Goal: Task Accomplishment & Management: Use online tool/utility

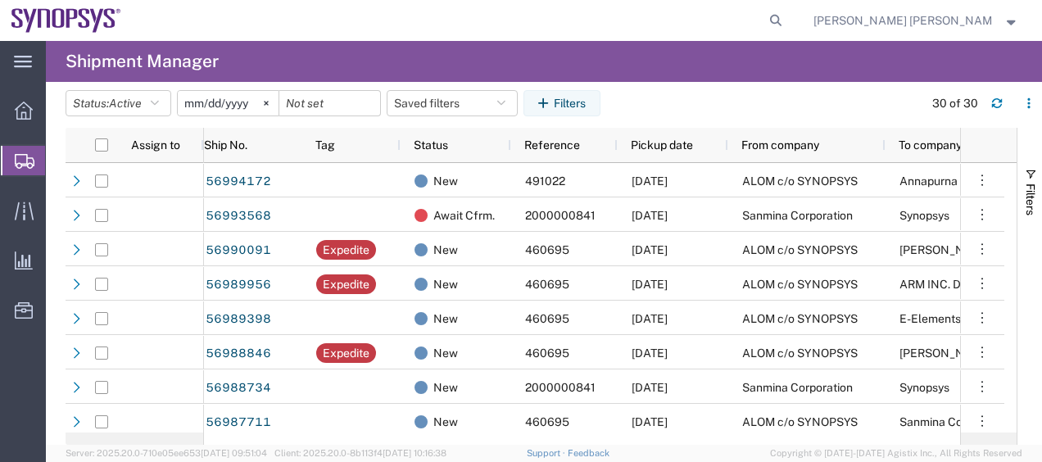
click at [0, 0] on span "Shipment Manager" at bounding box center [0, 0] width 0 height 0
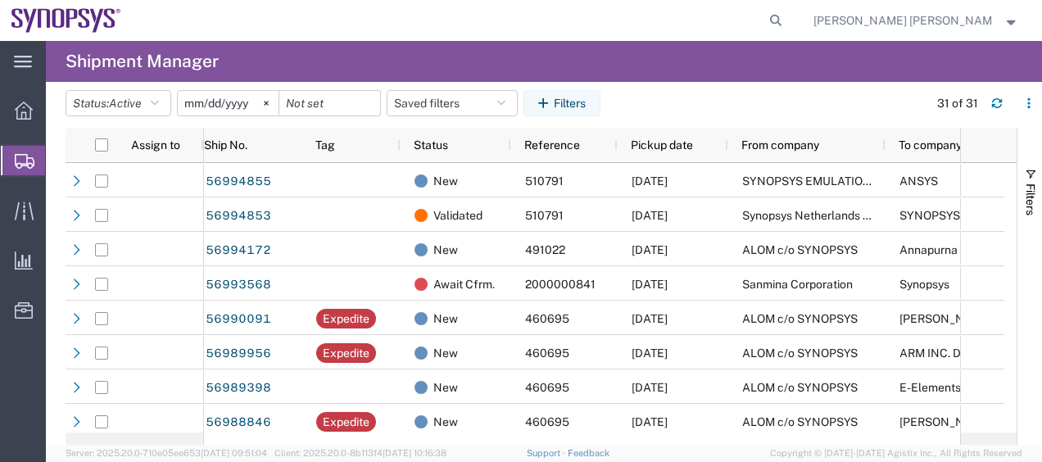
click at [0, 0] on span "Shipment Manager" at bounding box center [0, 0] width 0 height 0
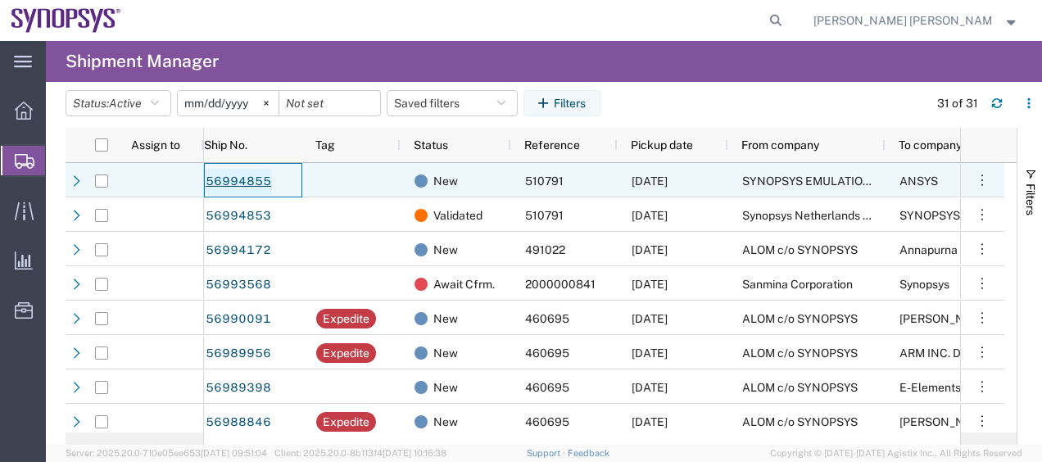
click at [225, 192] on link "56994855" at bounding box center [238, 182] width 67 height 26
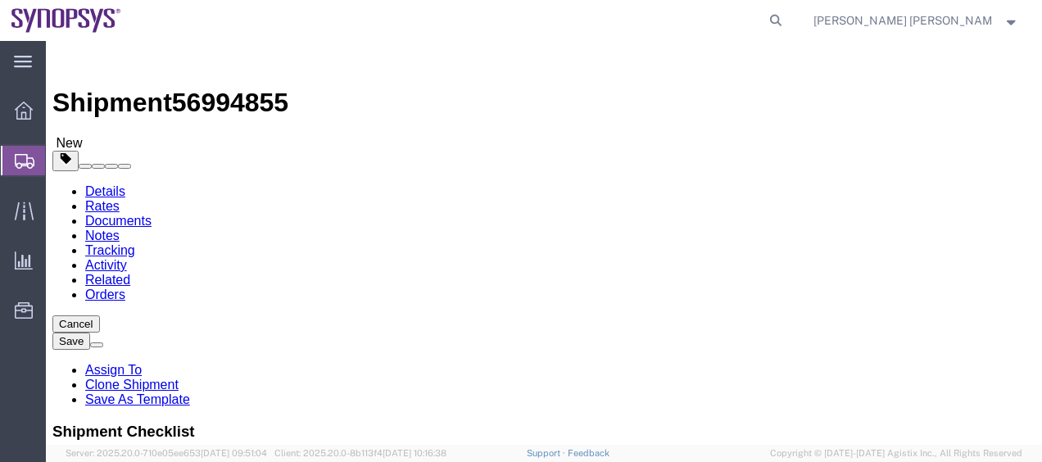
select select "63109"
select select
click div "Ship To Location Location My Profile Location [GEOGRAPHIC_DATA] DE04 Agrate Bri…"
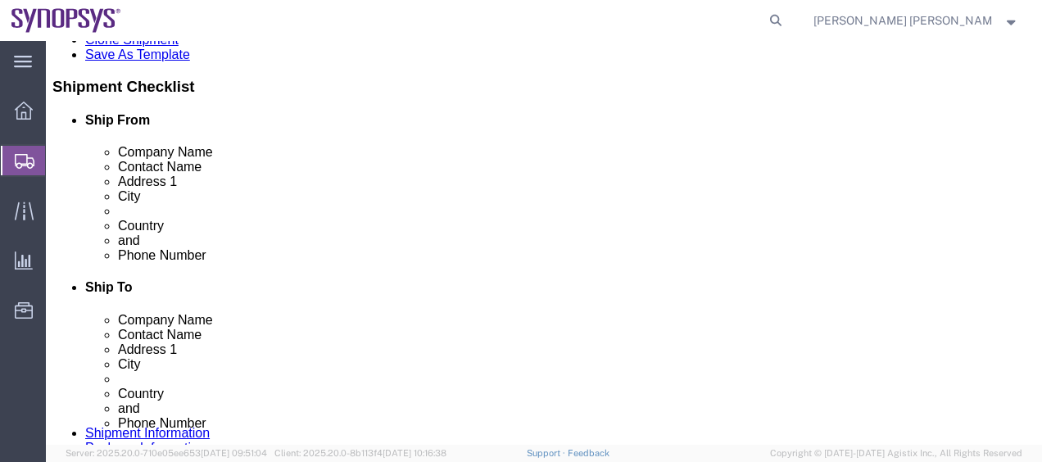
scroll to position [426, 0]
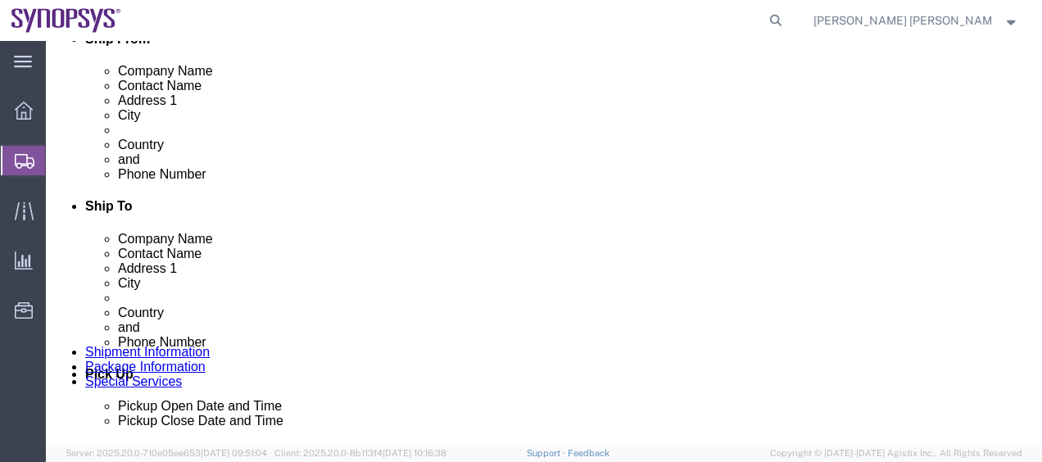
click span "56994855"
copy span "56994855"
drag, startPoint x: 206, startPoint y: 13, endPoint x: 121, endPoint y: 61, distance: 98.0
click link "Rates"
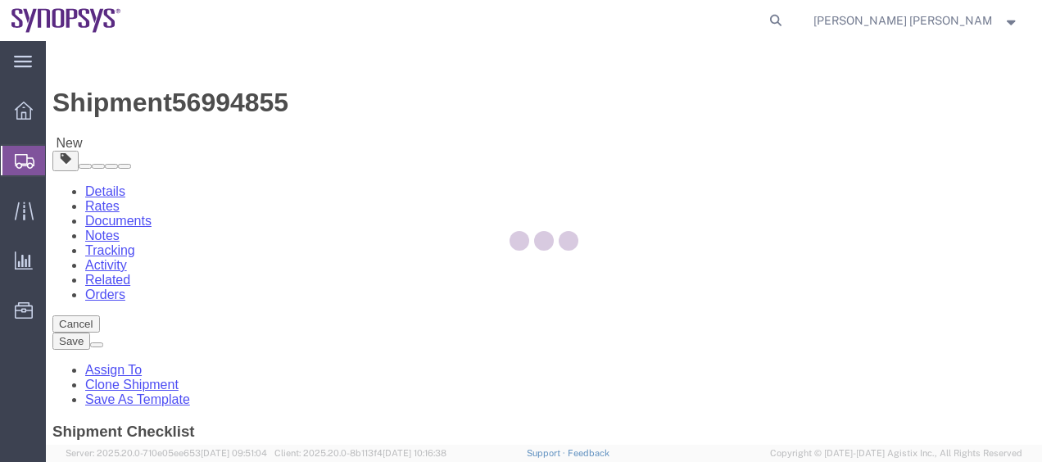
select select "63109"
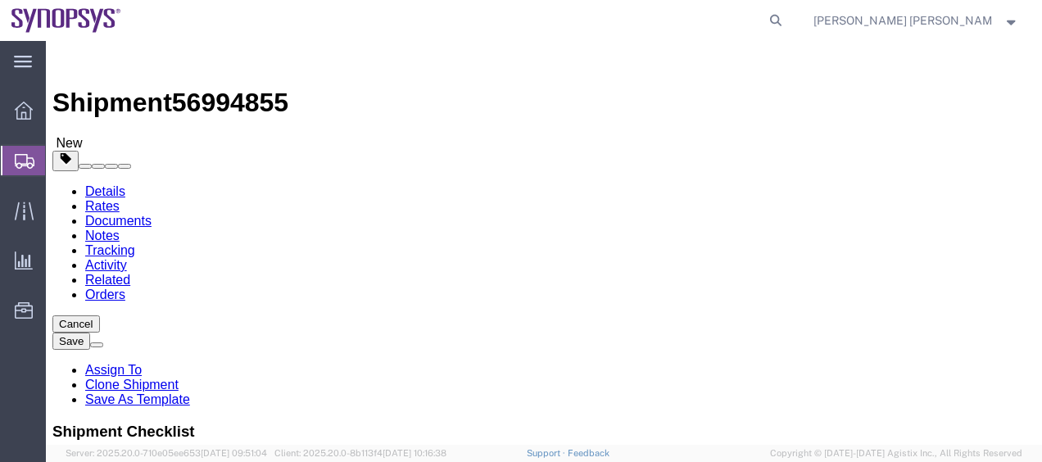
click link "Package Information"
click div "Add Package"
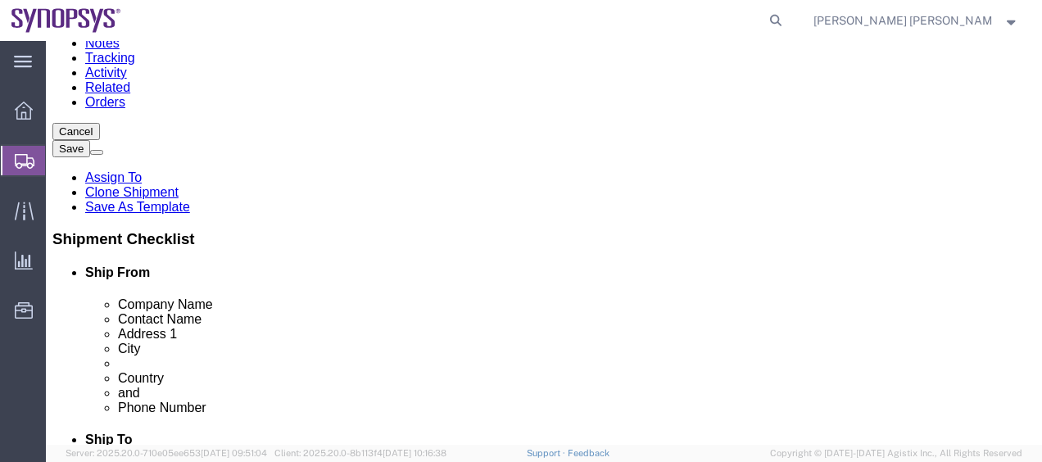
scroll to position [229, 0]
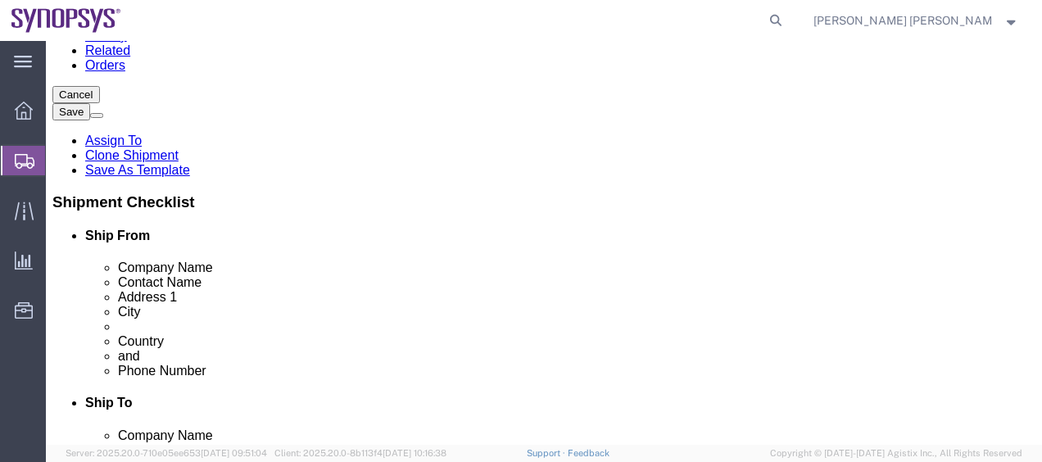
click at [0, 0] on span "Shipment Manager" at bounding box center [0, 0] width 0 height 0
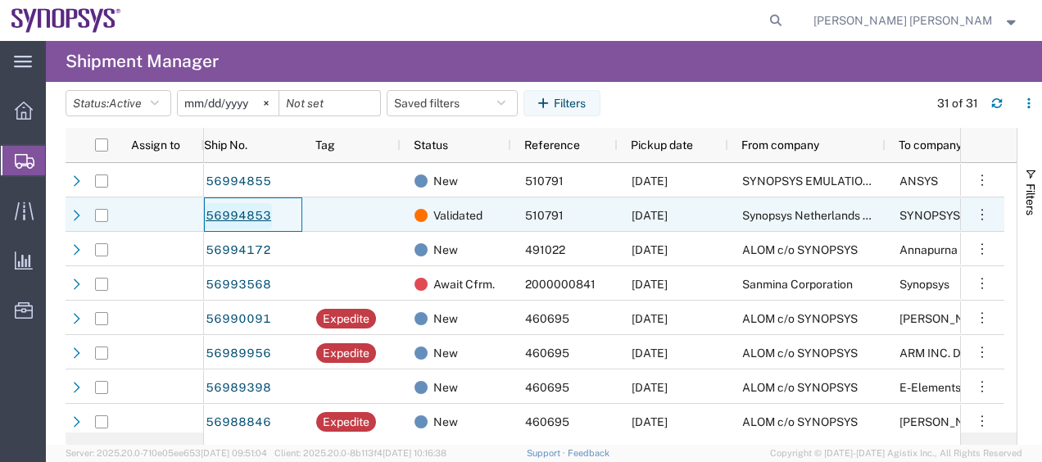
click at [261, 220] on link "56994853" at bounding box center [238, 216] width 67 height 26
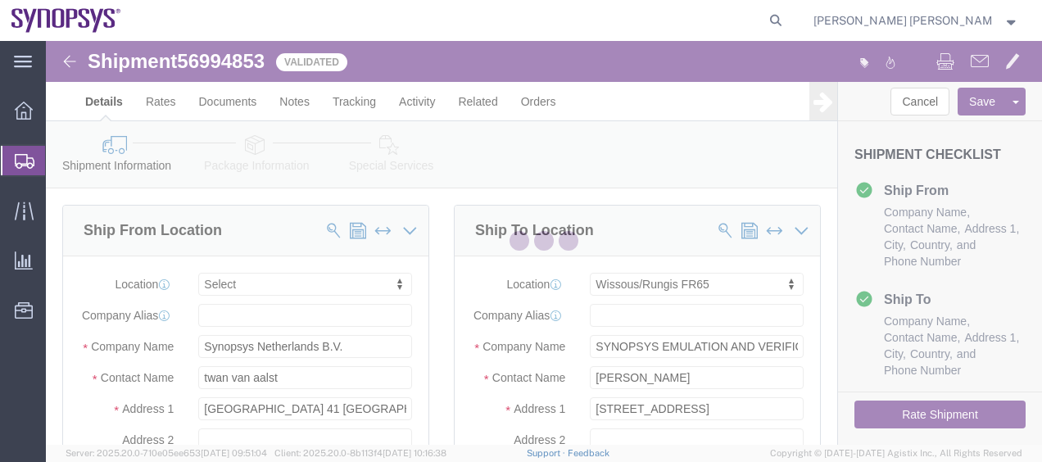
click at [433, 344] on div at bounding box center [544, 243] width 996 height 404
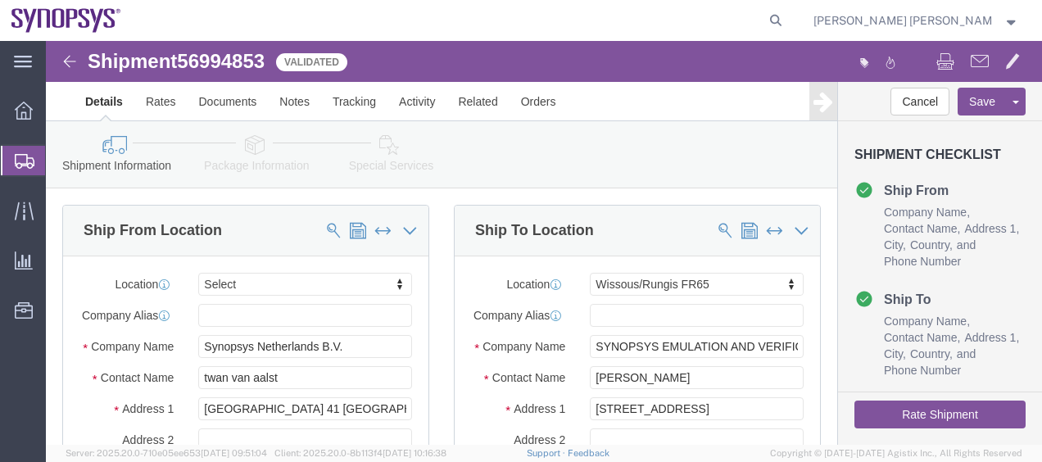
select select
select select "63109"
click link "Package Information"
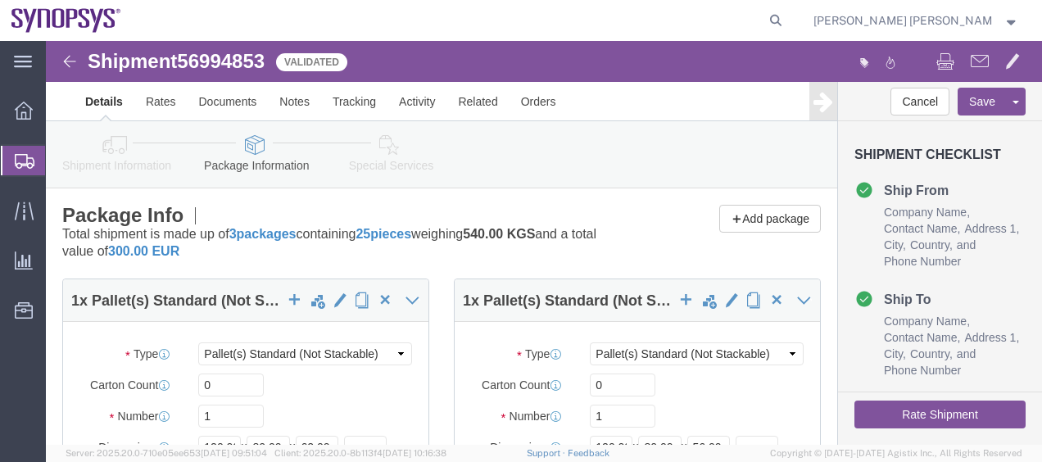
click div "Package Info Total shipment is made up of 3 packages containing 25 pieces weigh…"
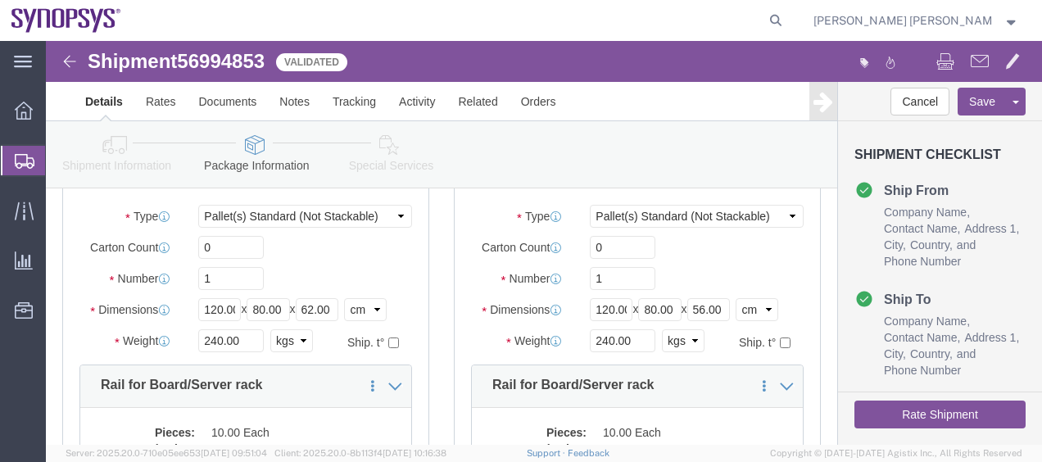
scroll to position [98, 0]
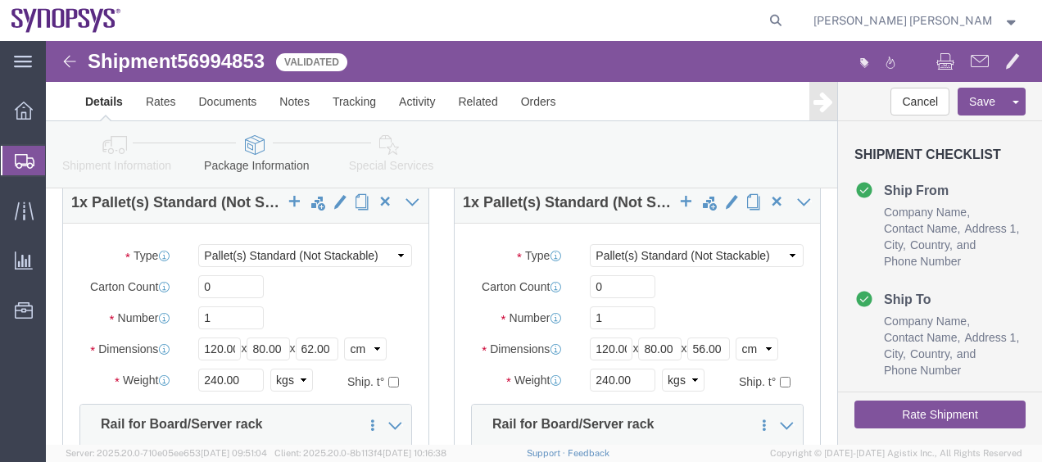
click div "1 x Pallet(s) Standard (Not Stackable) Package Type Select Bale(s) Basket(s) Bo…"
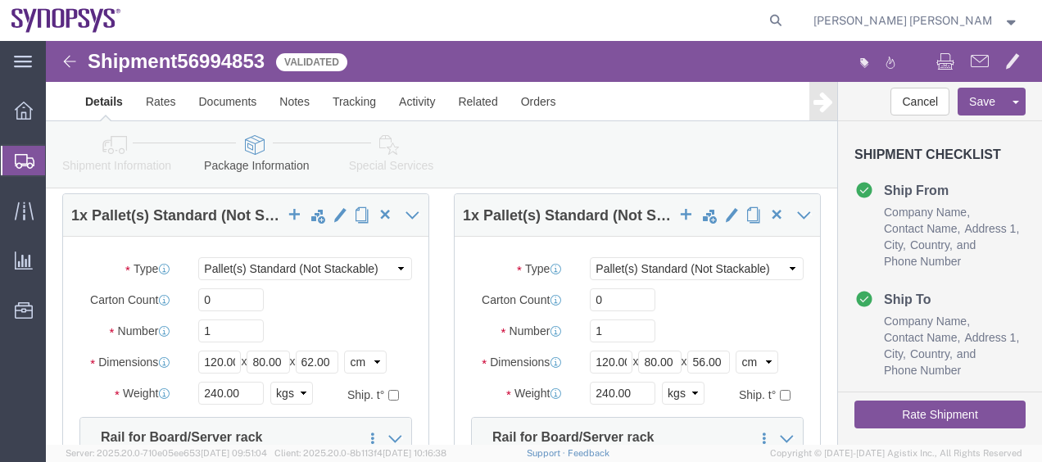
click button "Rate Shipment"
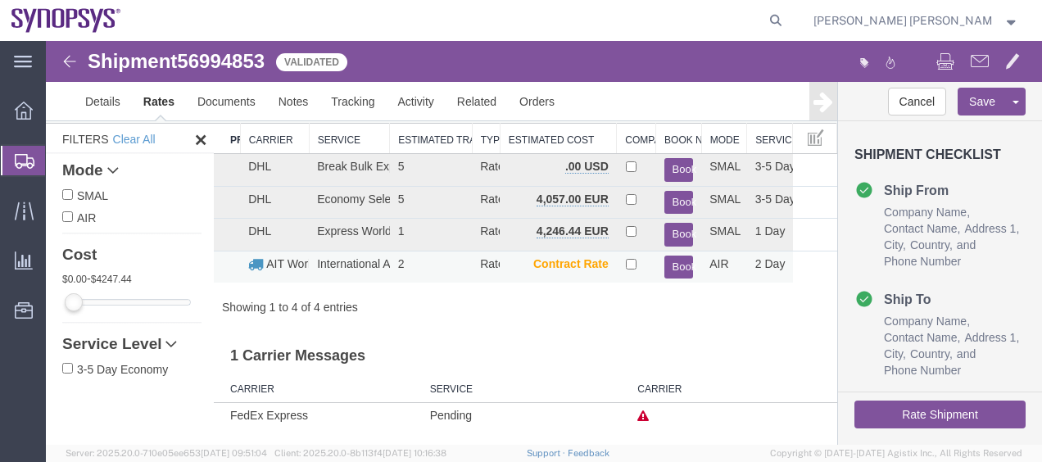
scroll to position [61, 0]
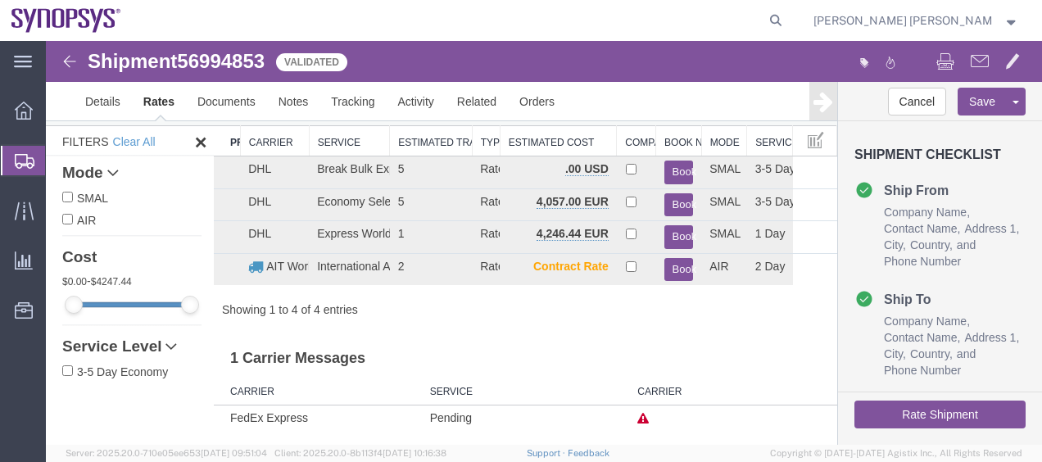
click at [496, 334] on h3 "1 Carrier Messages" at bounding box center [526, 352] width 624 height 37
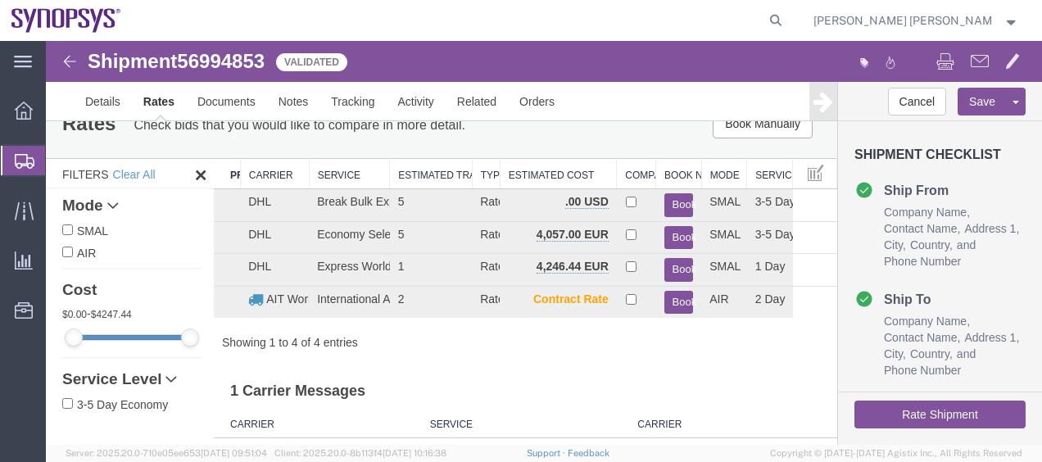
scroll to position [0, 0]
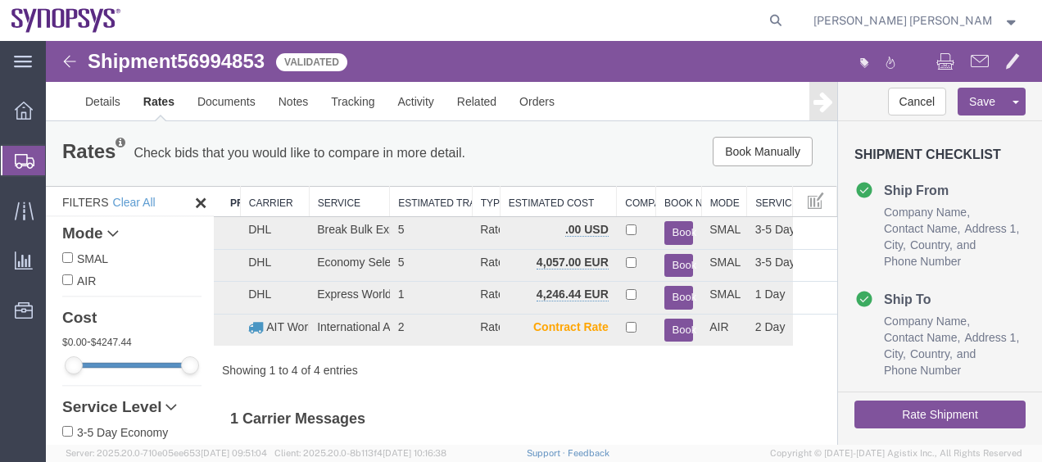
click at [552, 378] on div "Rates Check bids that you would like to compare in more detail. Compare Filter …" at bounding box center [442, 305] width 792 height 370
click at [542, 376] on div "Showing 1 to 4 of 4 entries" at bounding box center [526, 370] width 624 height 16
click at [476, 364] on div "Showing 1 to 4 of 4 entries" at bounding box center [526, 370] width 624 height 16
click at [567, 391] on div "Rates Check bids that you would like to compare in more detail. Compare Filter …" at bounding box center [442, 305] width 792 height 370
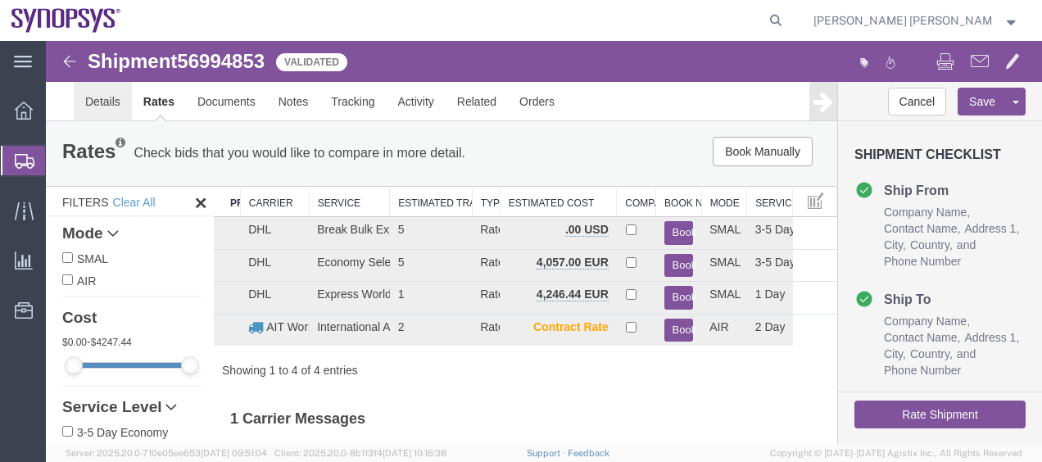
click at [120, 97] on link "Details" at bounding box center [103, 101] width 58 height 39
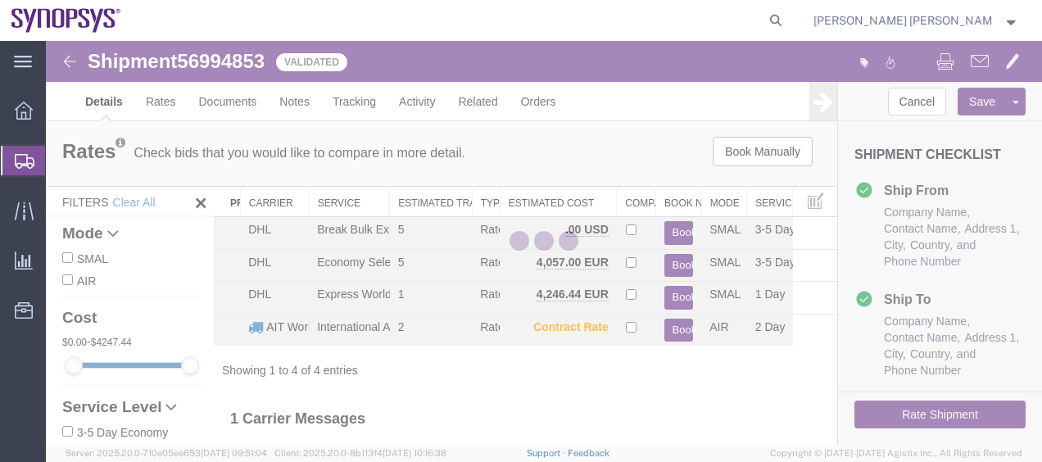
select select "63109"
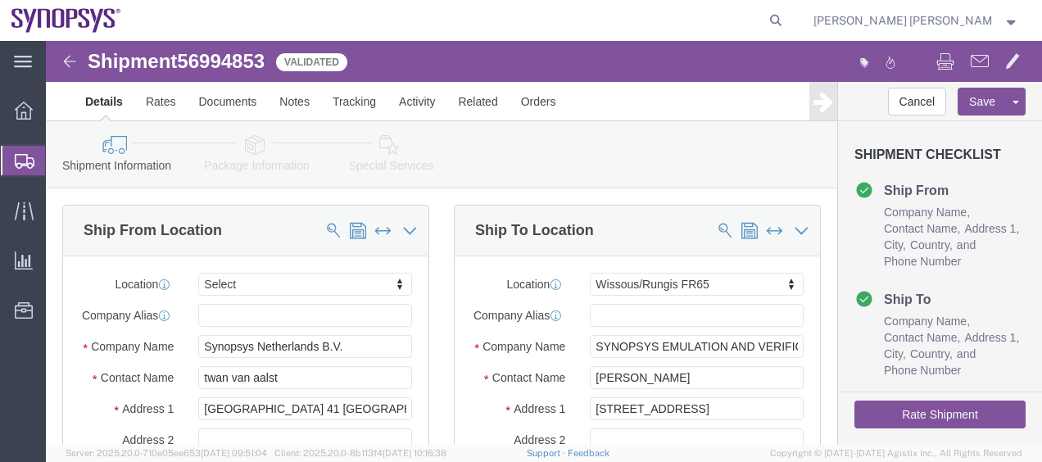
click link "Package Information"
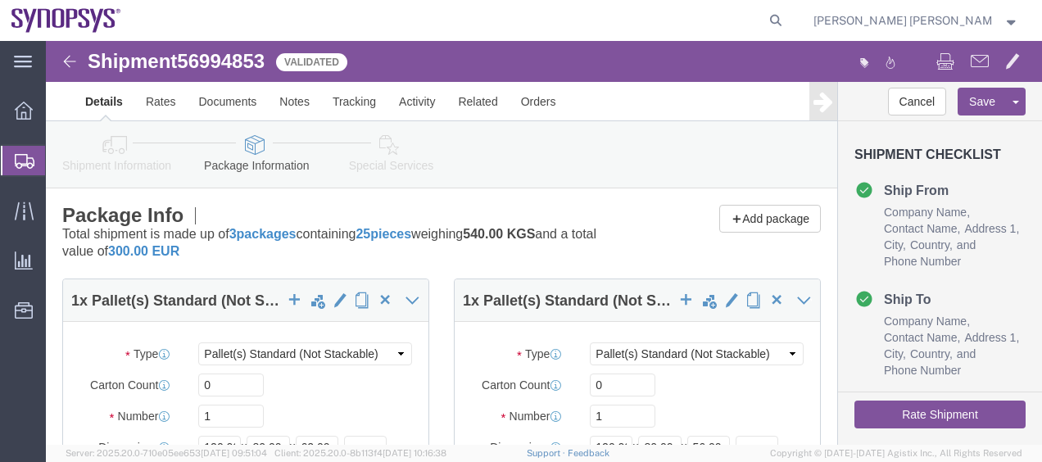
click div "1 x Pallet(s) Standard (Not Stackable) Package Type Select Bale(s) Basket(s) Bo…"
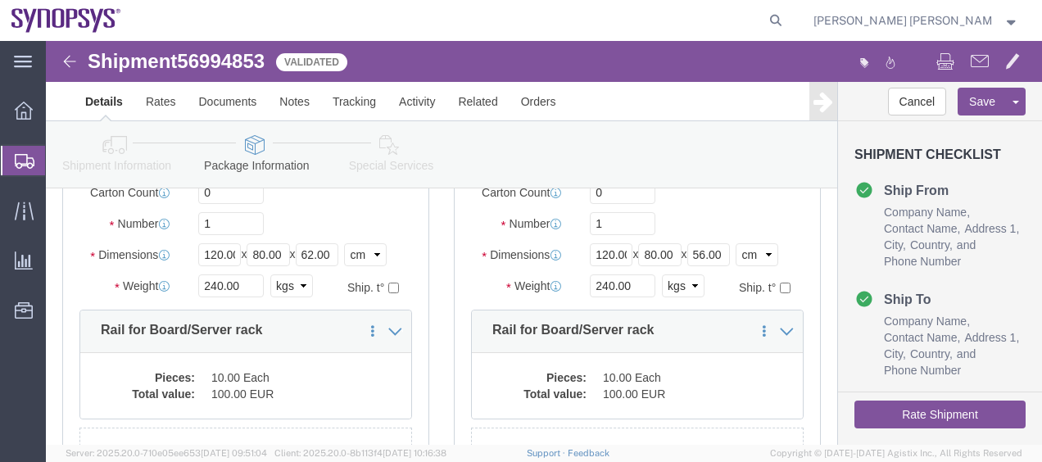
scroll to position [262, 0]
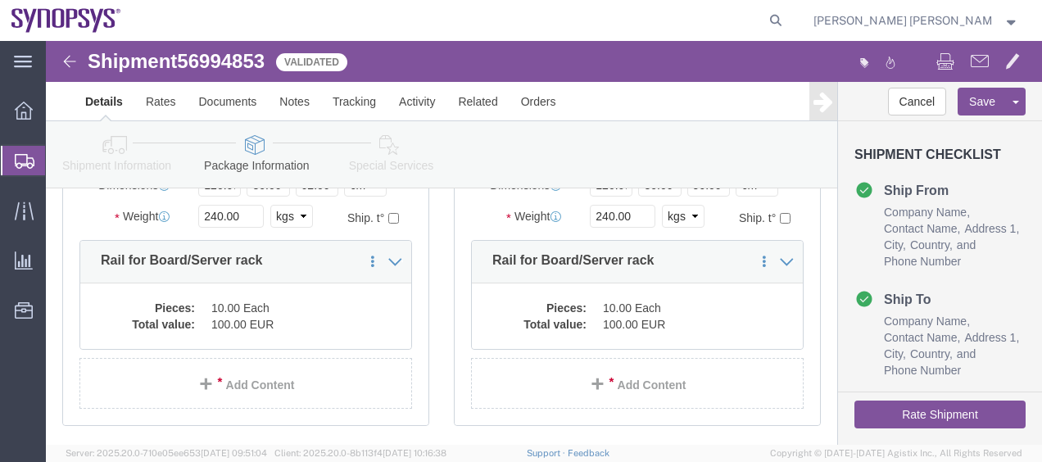
drag, startPoint x: 390, startPoint y: 274, endPoint x: 701, endPoint y: 390, distance: 332.4
click div "1 x Pallet(s) Standard (Not Stackable) Package Type Select Bale(s) Basket(s) Bo…"
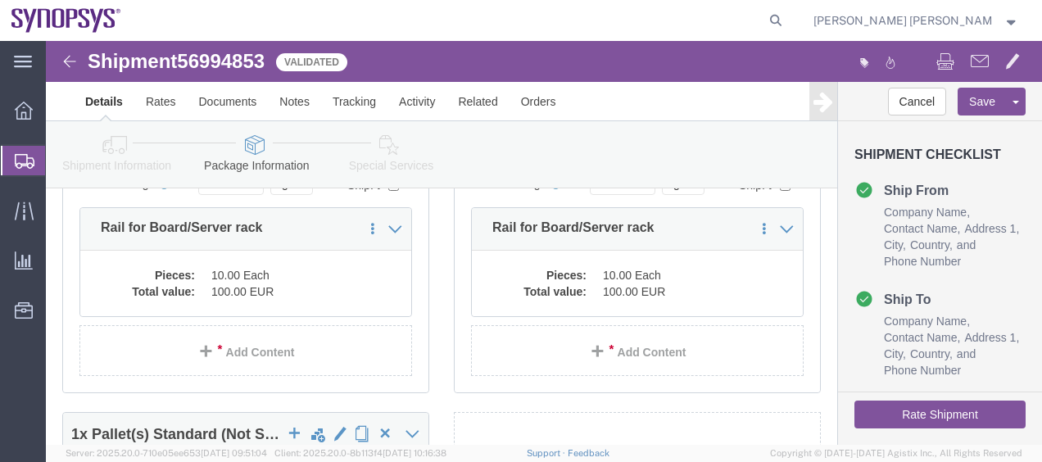
click div "1 x Pallet(s) Standard (Not Stackable) Package Type Select Bale(s) Basket(s) Bo…"
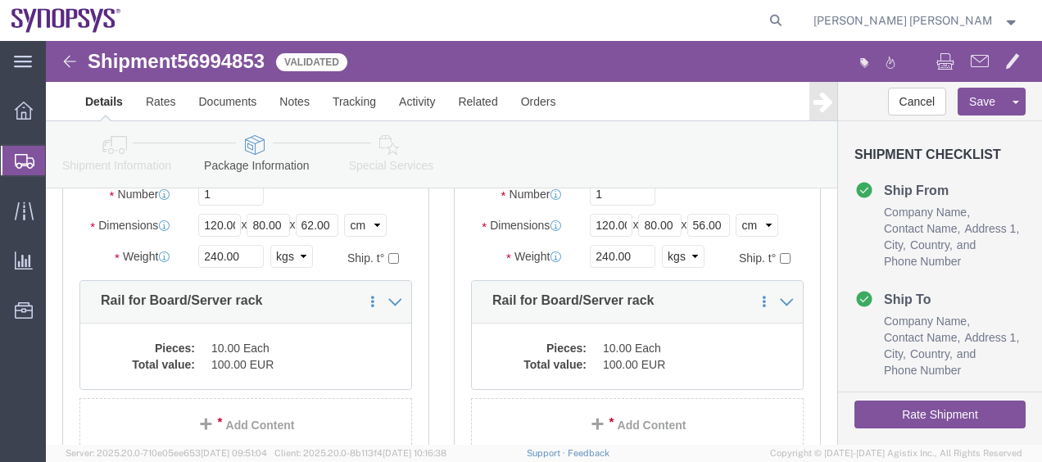
scroll to position [197, 0]
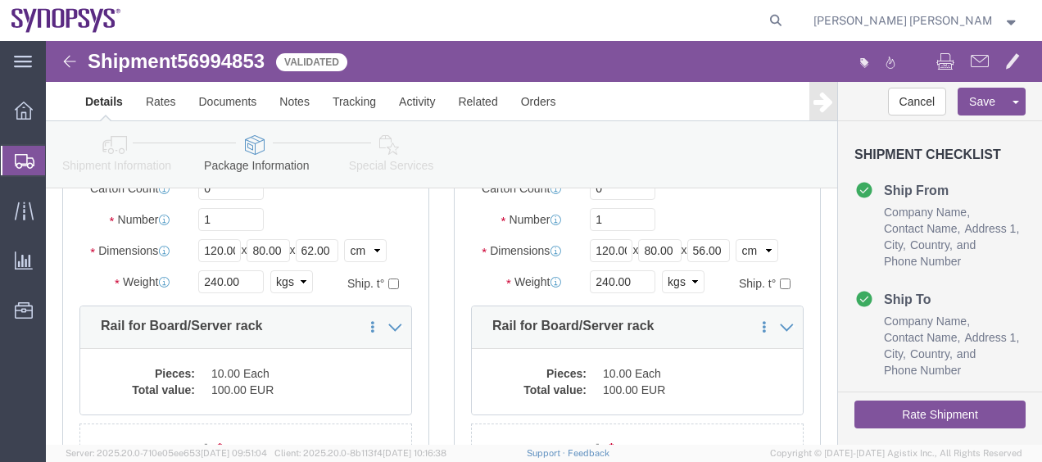
click link "Shipment Information"
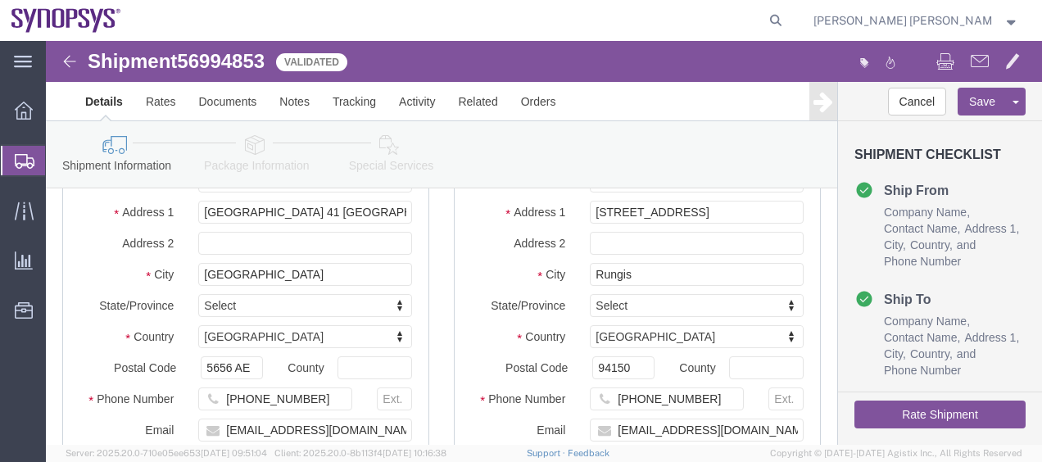
click div "Ship From Location Location Select Select My Profile Location [GEOGRAPHIC_DATA]…"
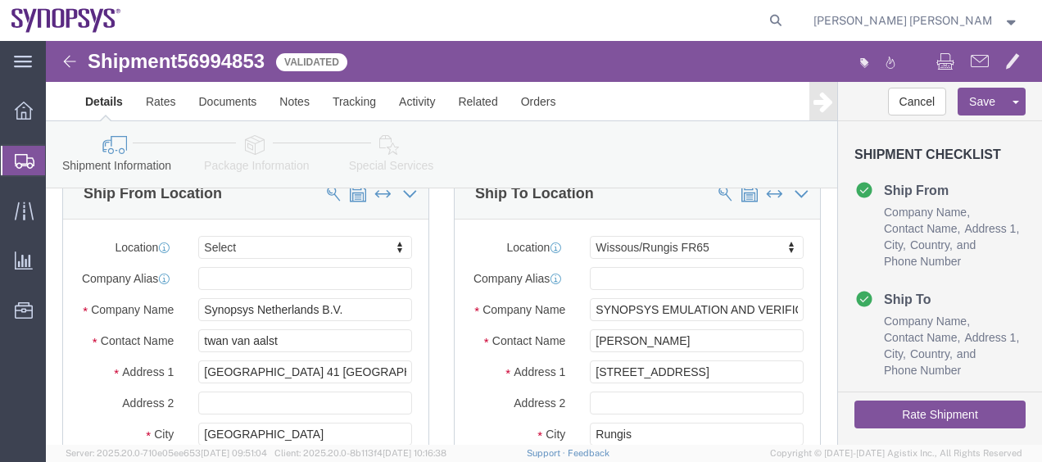
scroll to position [33, 0]
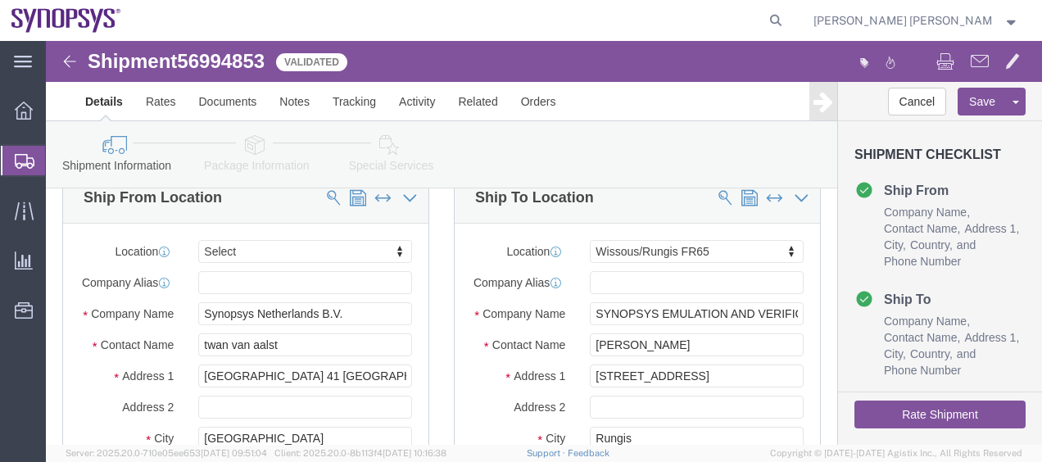
click div "Ship From Location Location Select Select My Profile Location [GEOGRAPHIC_DATA]…"
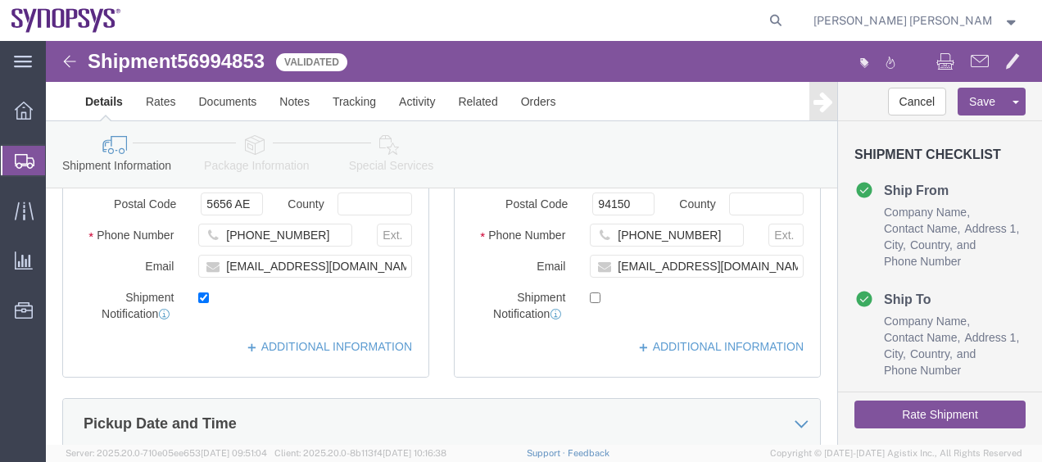
scroll to position [393, 0]
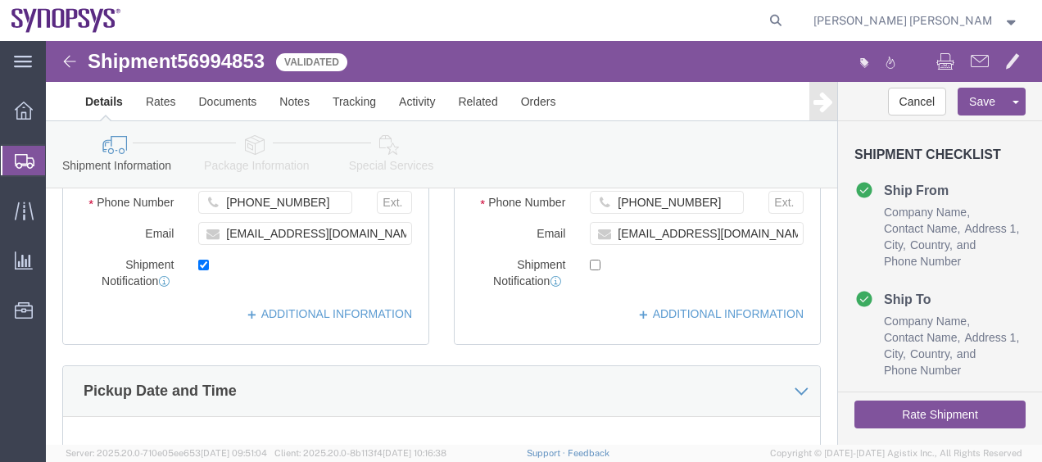
click div "Ship To Location Location Wissous/Rungis FR65 Select My Profile Location [GEOGR…"
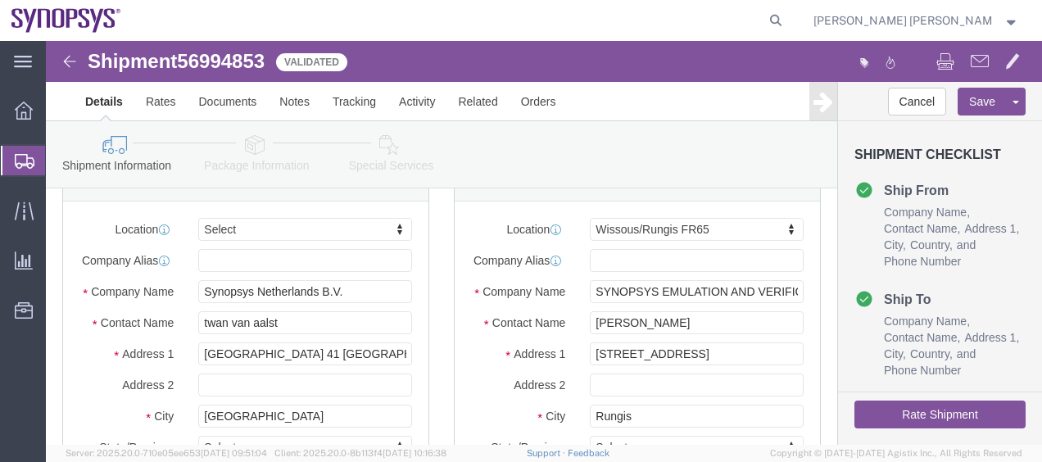
scroll to position [0, 0]
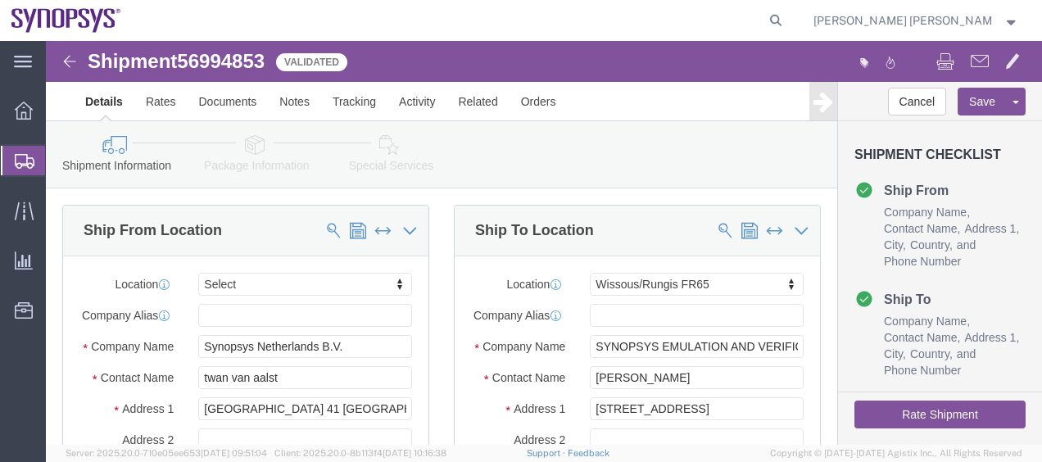
click div "Please fix the following errors Ship From Location Location Select Select My Pr…"
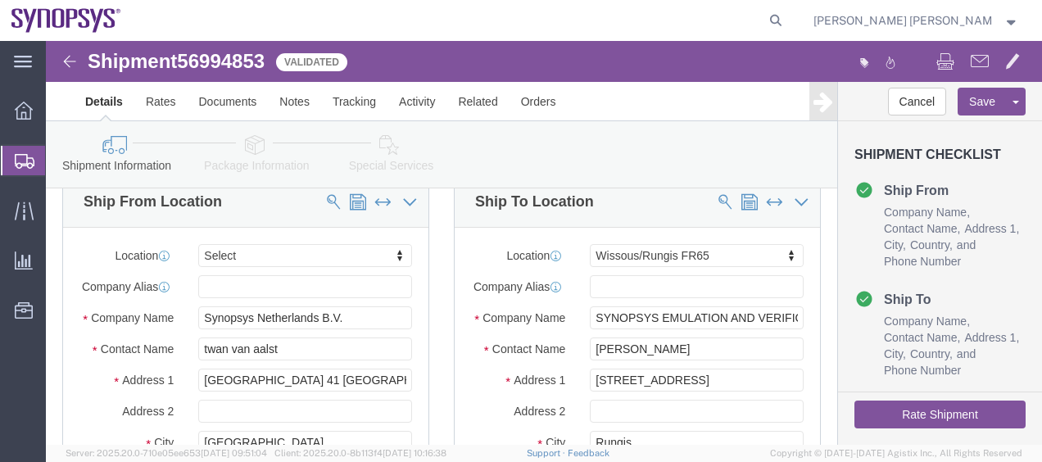
scroll to position [33, 0]
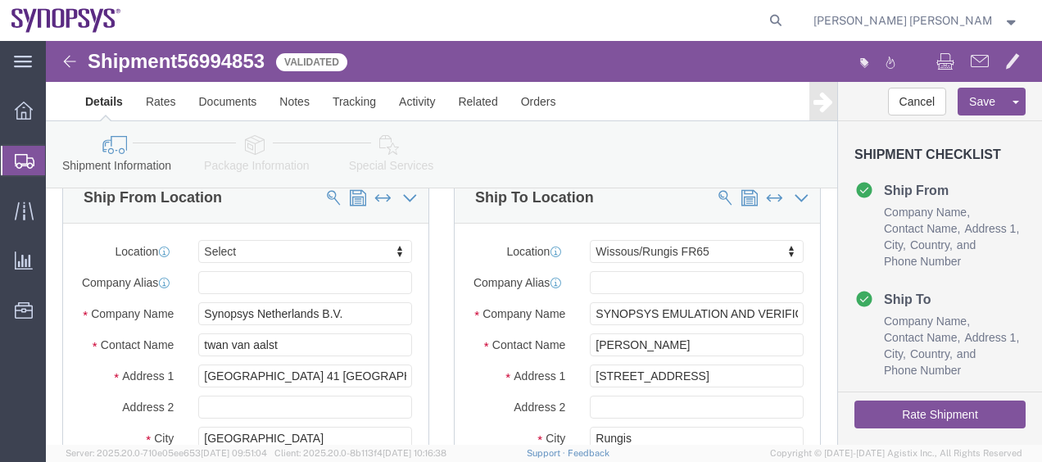
click div "Ship To Location Location Wissous/Rungis FR65 Select My Profile Location [GEOGR…"
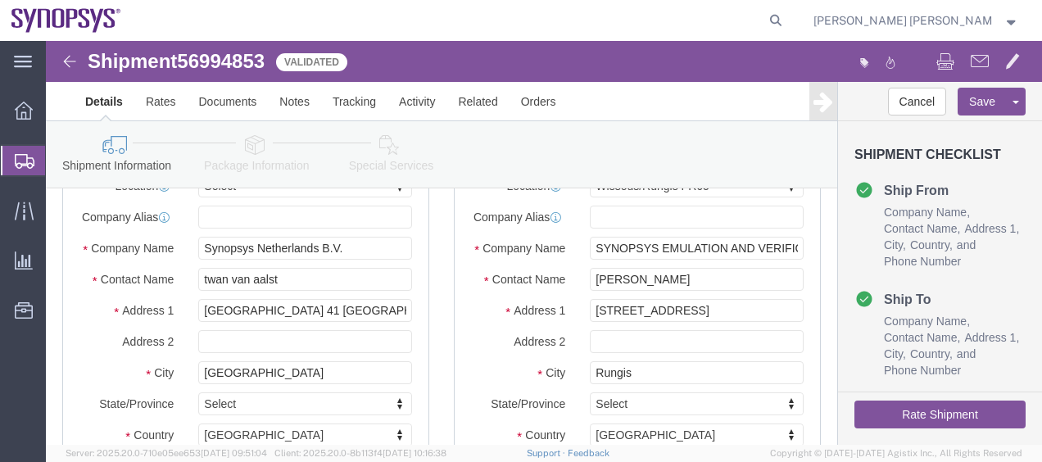
scroll to position [66, 0]
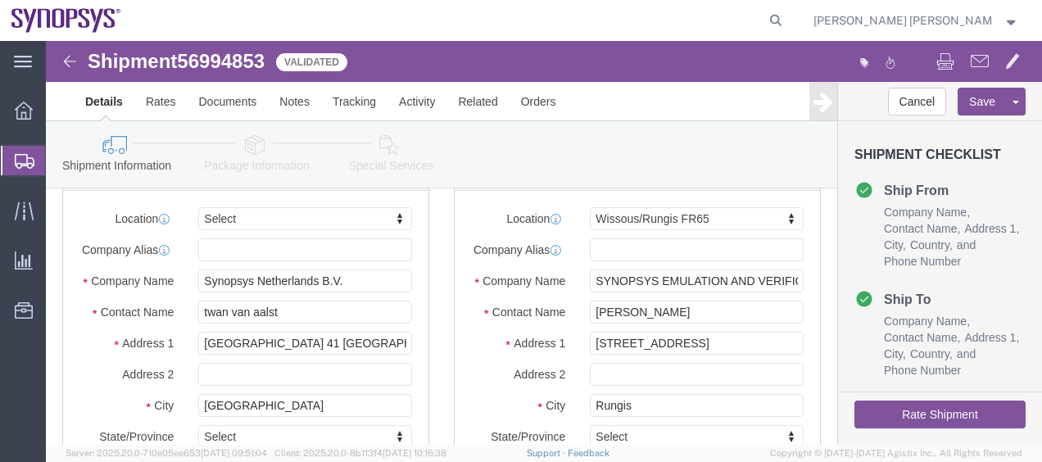
click div "Ship To Location Location Wissous/Rungis FR65 Select My Profile Location [GEOGR…"
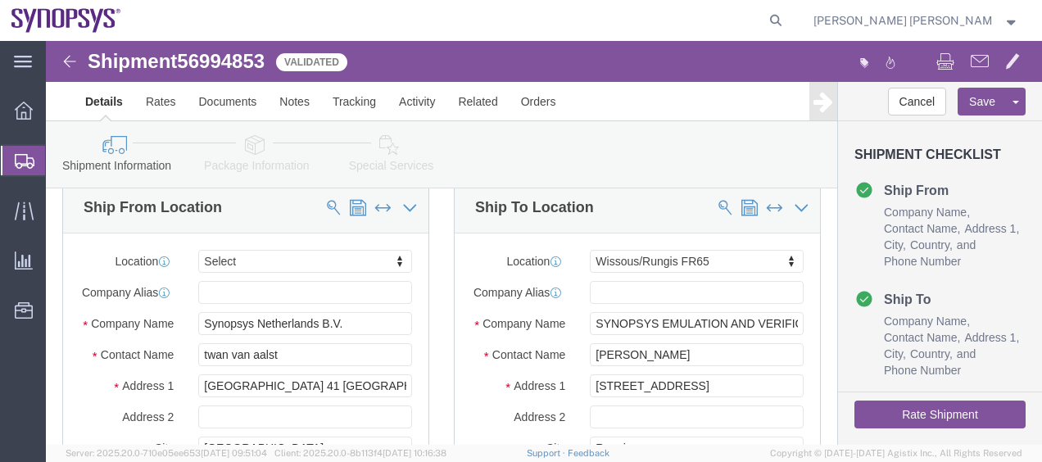
scroll to position [0, 0]
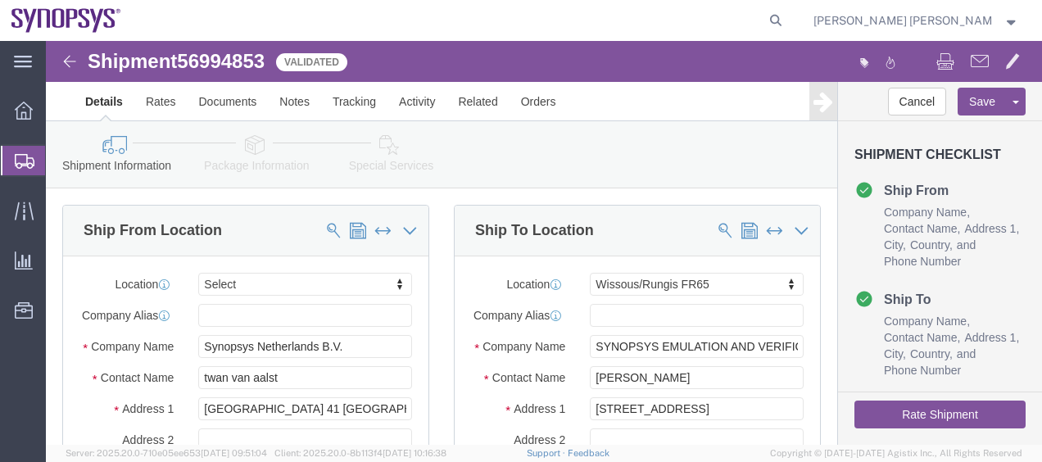
click div "Ship To Location Location Wissous/Rungis FR65 Select My Profile Location [GEOGR…"
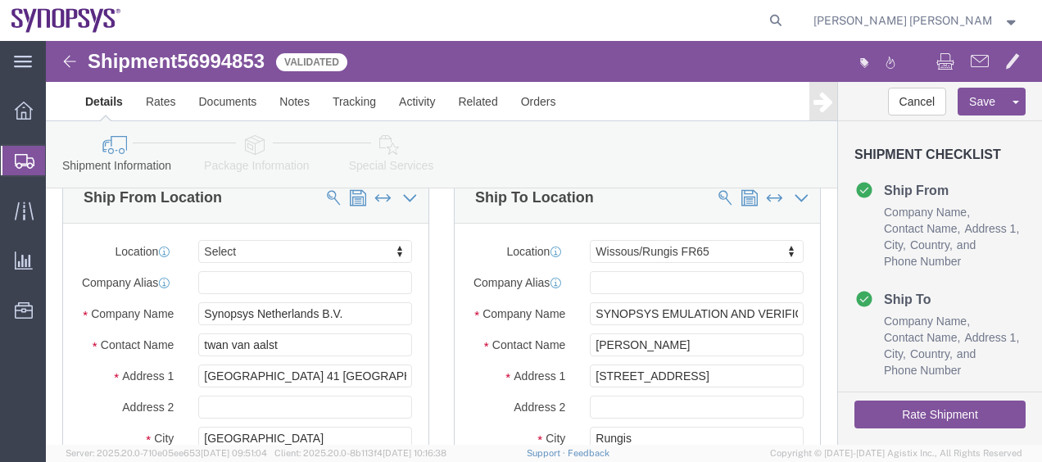
click div "Ship To Location Location Wissous/Rungis FR65 Select My Profile Location [GEOGR…"
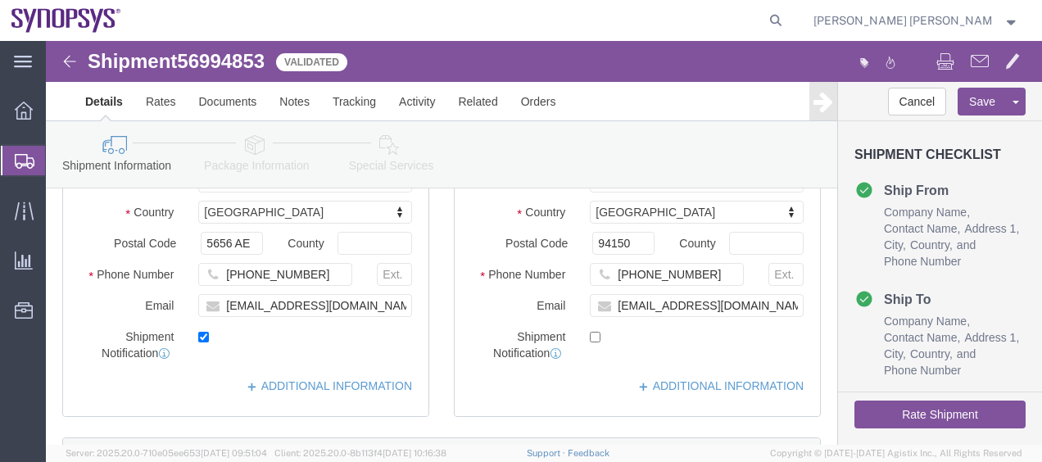
scroll to position [328, 0]
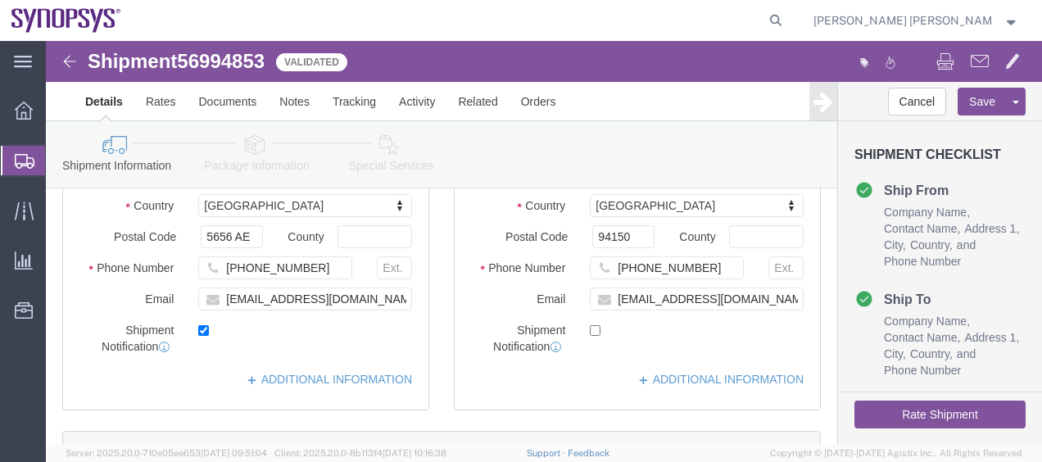
click link "Package Information"
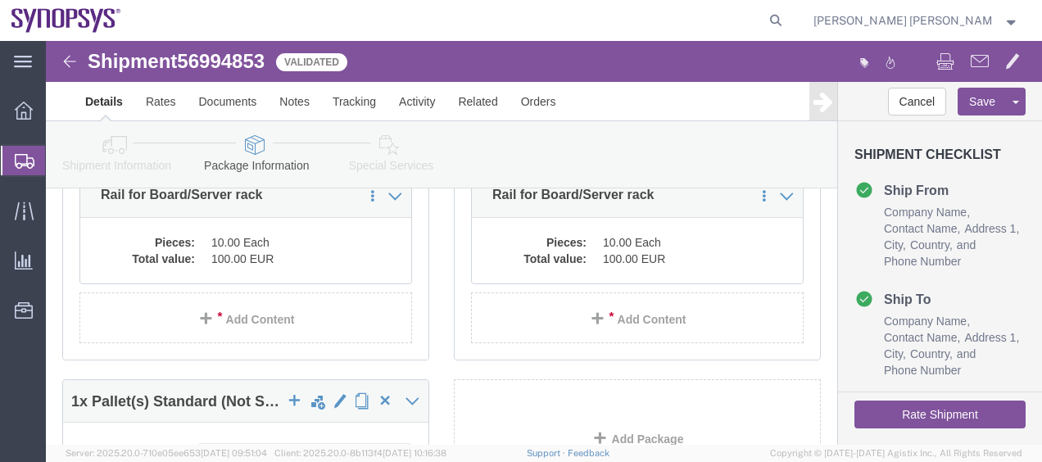
click div "1 x Pallet(s) Standard (Not Stackable) Package Type Select Bale(s) Basket(s) Bo…"
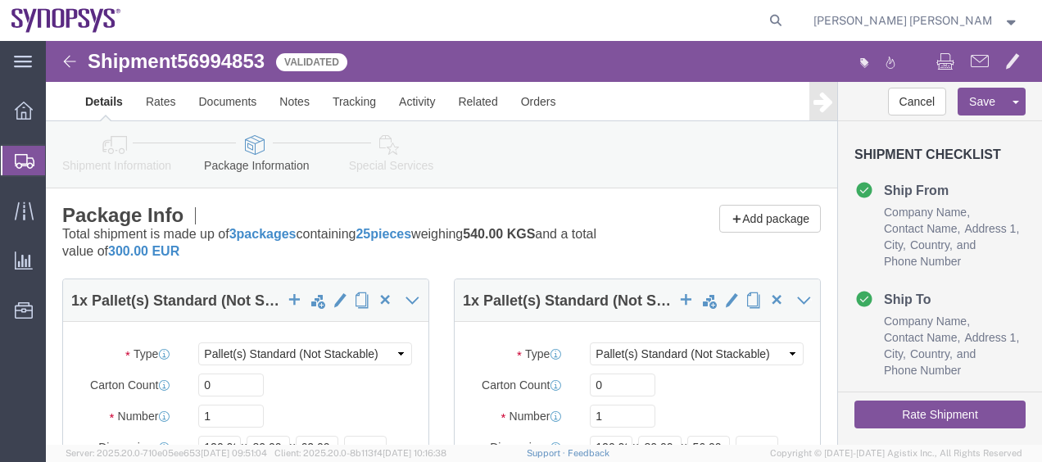
click icon
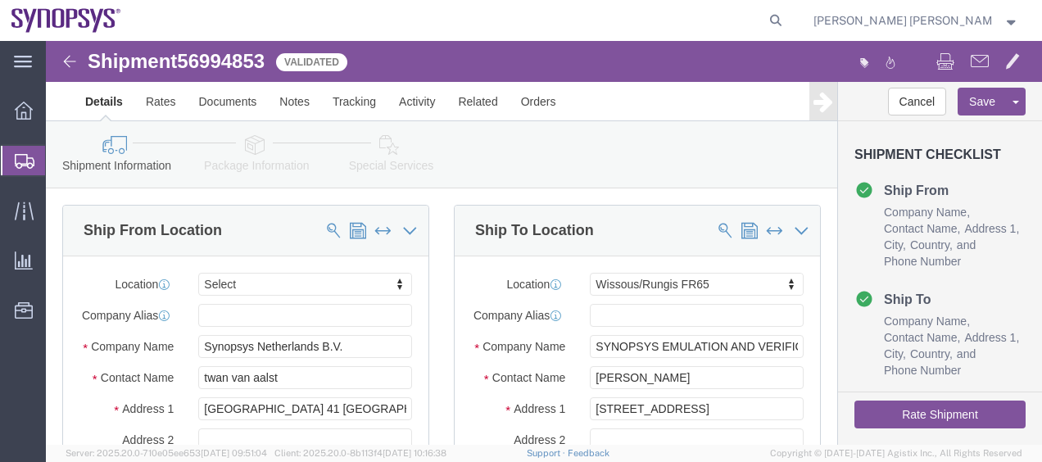
click div "Ship To Location Location Wissous/Rungis FR65 Select My Profile Location [GEOGR…"
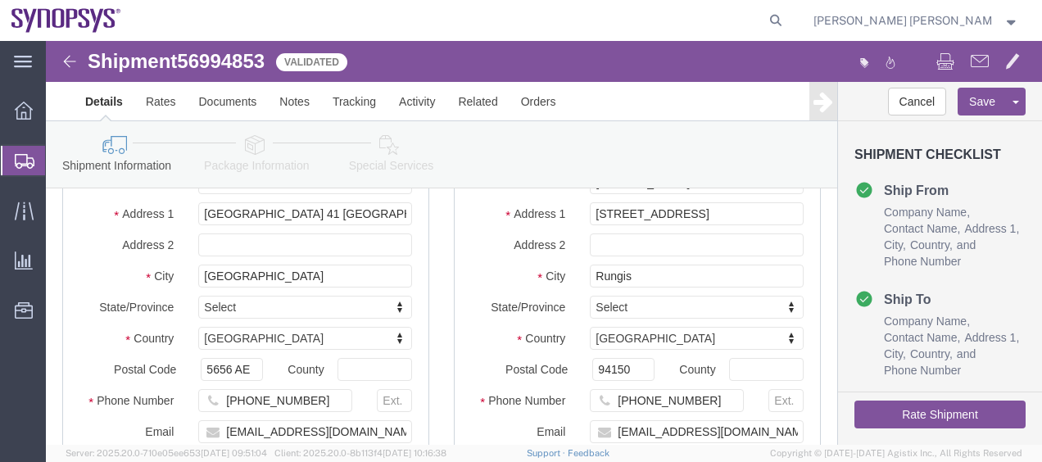
scroll to position [197, 0]
